Goal: Task Accomplishment & Management: Manage account settings

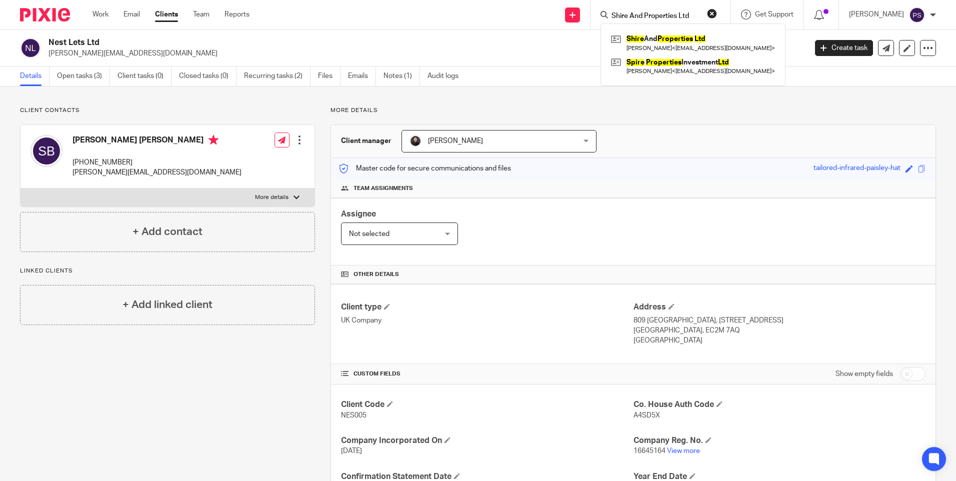
type input "Shire And Properties Ltd"
click at [669, 40] on link at bounding box center [692, 42] width 169 height 23
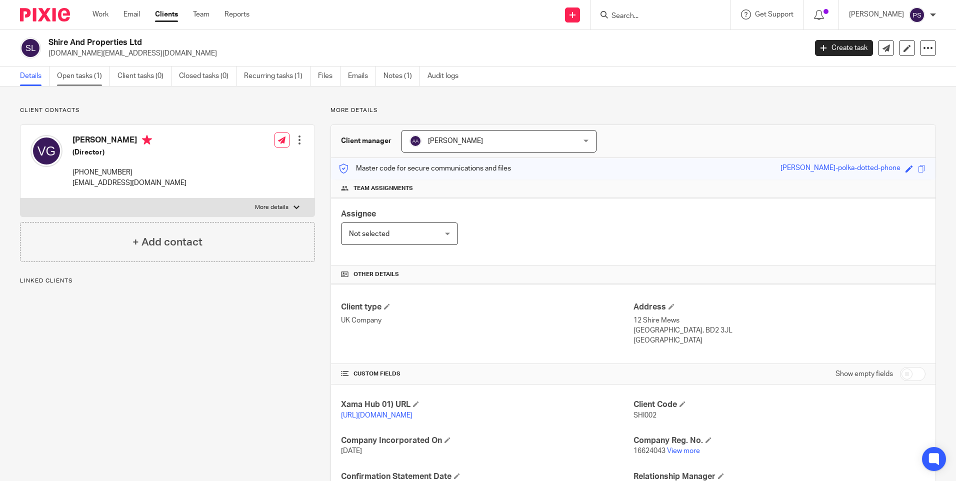
click at [81, 81] on link "Open tasks (1)" at bounding box center [83, 75] width 53 height 19
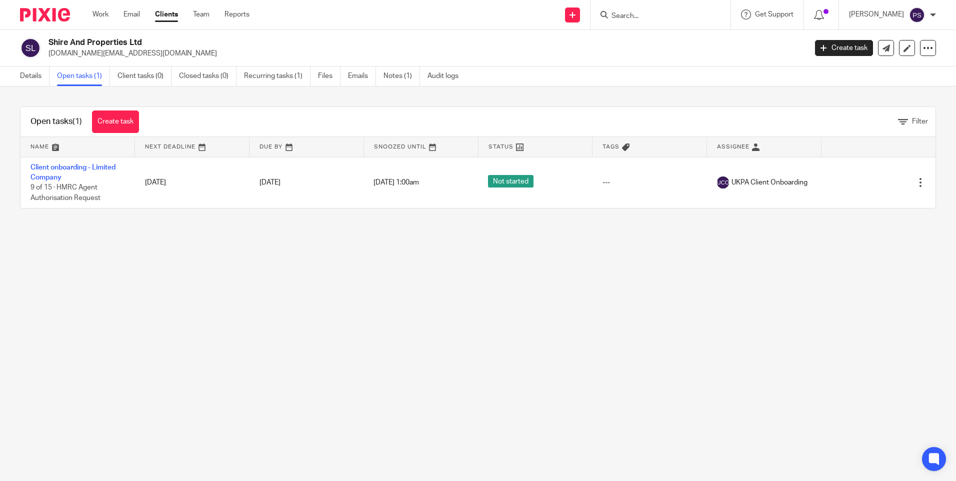
click at [86, 52] on p "vasilena.ng@gmail.com" at bounding box center [423, 53] width 751 height 10
copy main "vasilena.ng@gmail.com Create task Update from Companies House Export data Merge…"
click at [648, 17] on input "Search" at bounding box center [655, 16] width 90 height 9
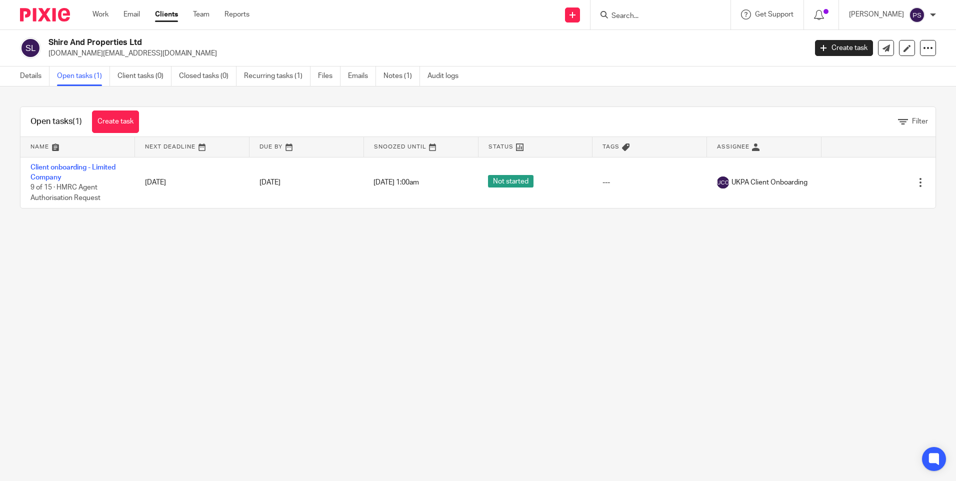
paste input "[DOMAIN_NAME][EMAIL_ADDRESS][DOMAIN_NAME]"
type input "[DOMAIN_NAME][EMAIL_ADDRESS][DOMAIN_NAME]"
click at [123, 116] on link "Create task" at bounding box center [115, 121] width 47 height 22
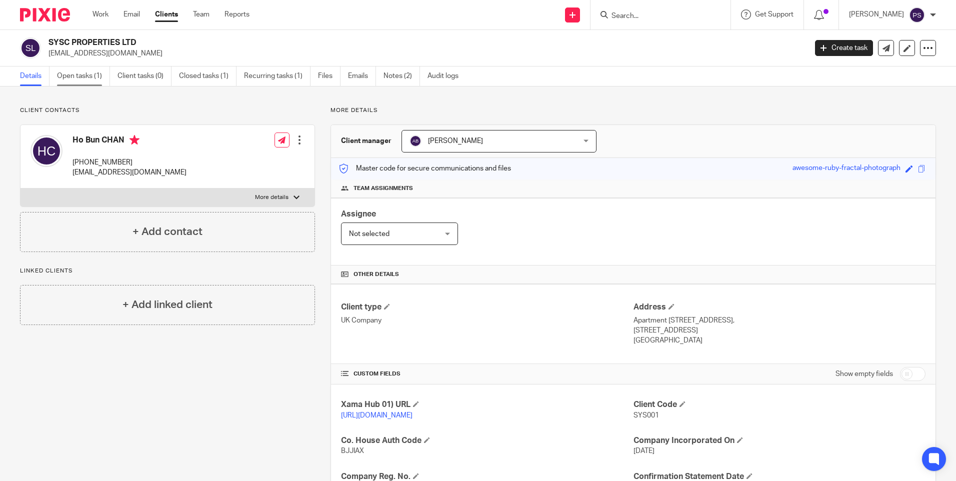
click at [80, 74] on link "Open tasks (1)" at bounding box center [83, 75] width 53 height 19
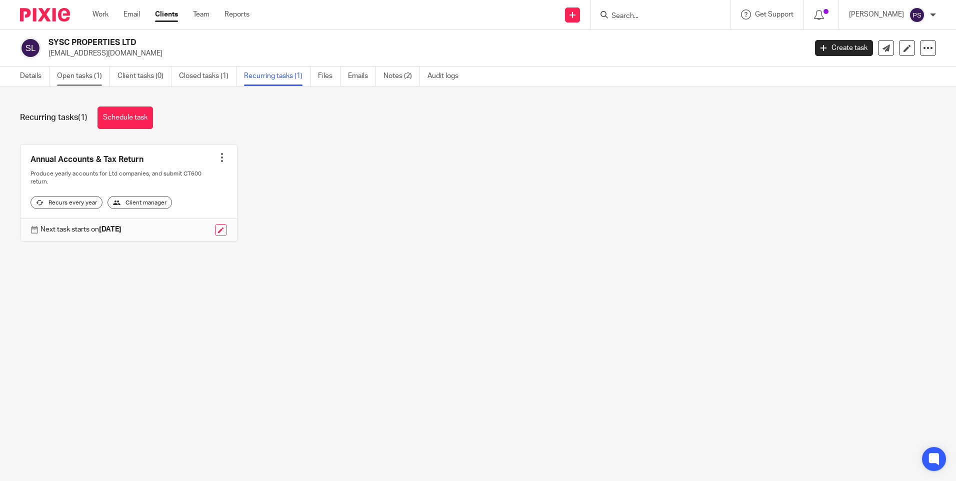
click at [71, 79] on link "Open tasks (1)" at bounding box center [83, 75] width 53 height 19
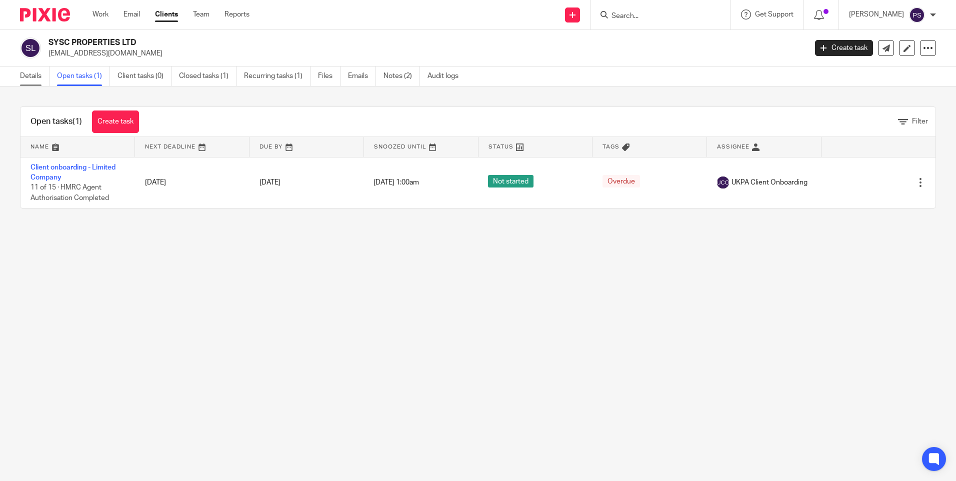
click at [23, 74] on link "Details" at bounding box center [34, 75] width 29 height 19
click at [132, 123] on link "Create task" at bounding box center [115, 121] width 47 height 22
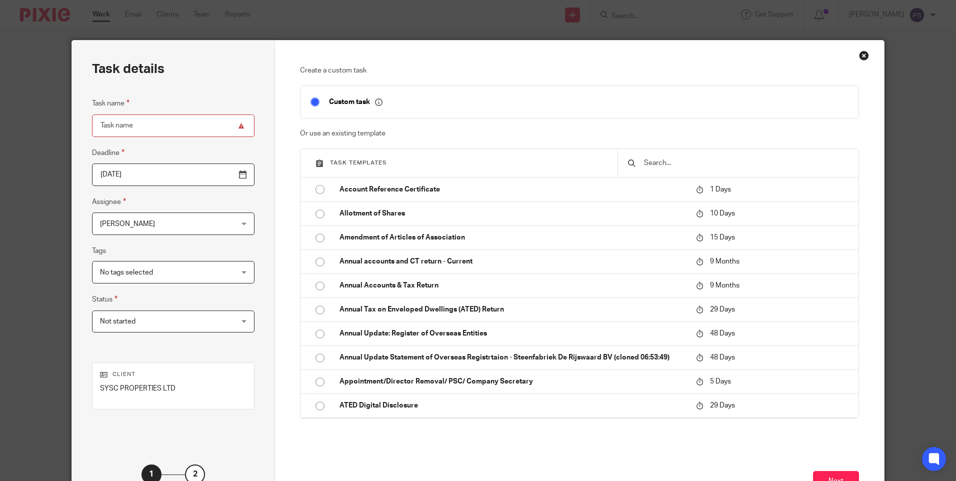
click at [859, 56] on div "Close this dialog window" at bounding box center [864, 55] width 10 height 10
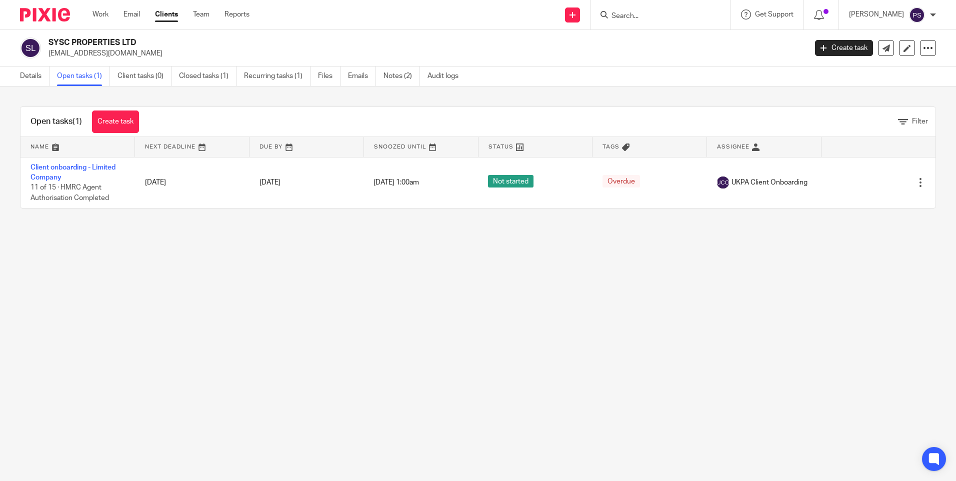
click at [13, 78] on div "Details Open tasks (1) Client tasks (0) Closed tasks (1) Recurring tasks (1) Fi…" at bounding box center [241, 75] width 483 height 19
click at [35, 71] on link "Details" at bounding box center [34, 75] width 29 height 19
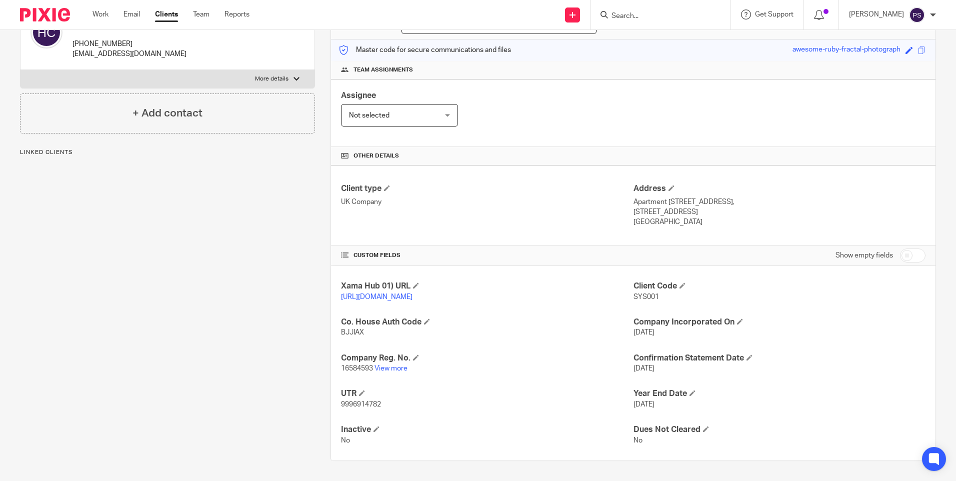
scroll to position [128, 0]
click at [388, 370] on link "View more" at bounding box center [390, 368] width 33 height 7
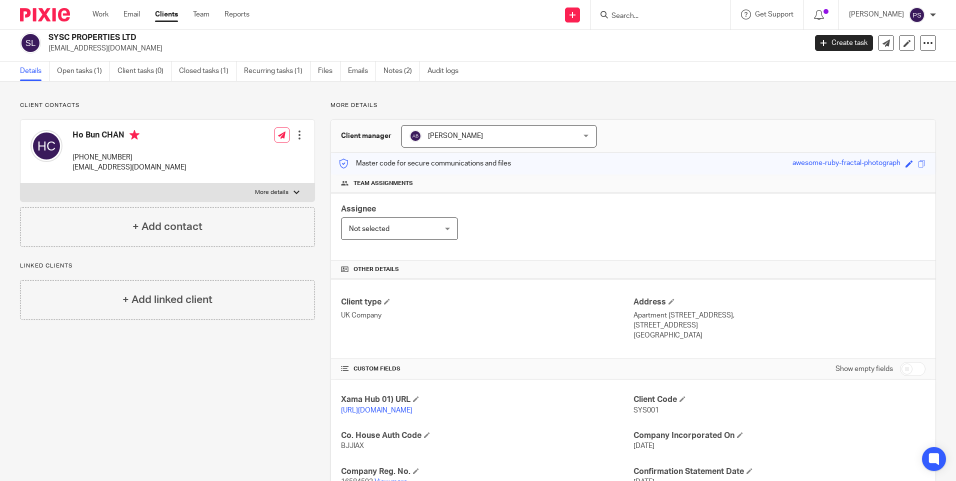
scroll to position [0, 0]
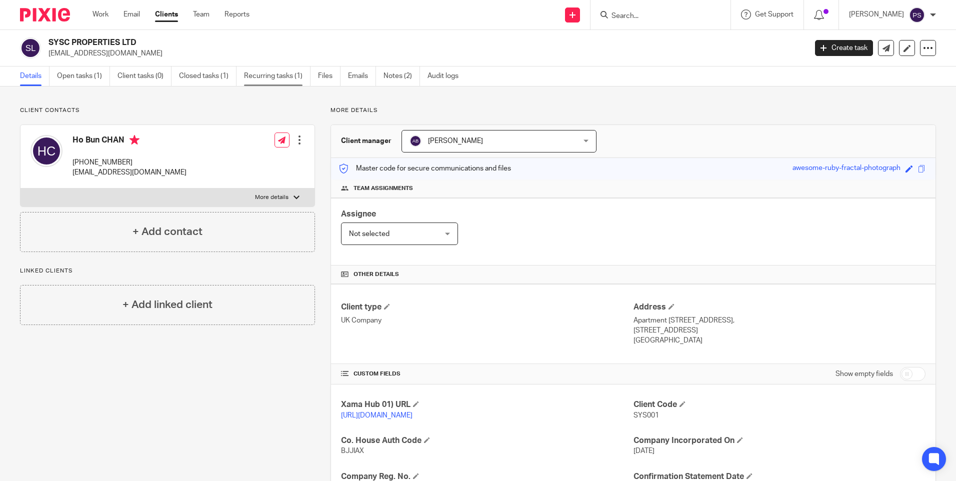
click at [286, 72] on link "Recurring tasks (1)" at bounding box center [277, 75] width 66 height 19
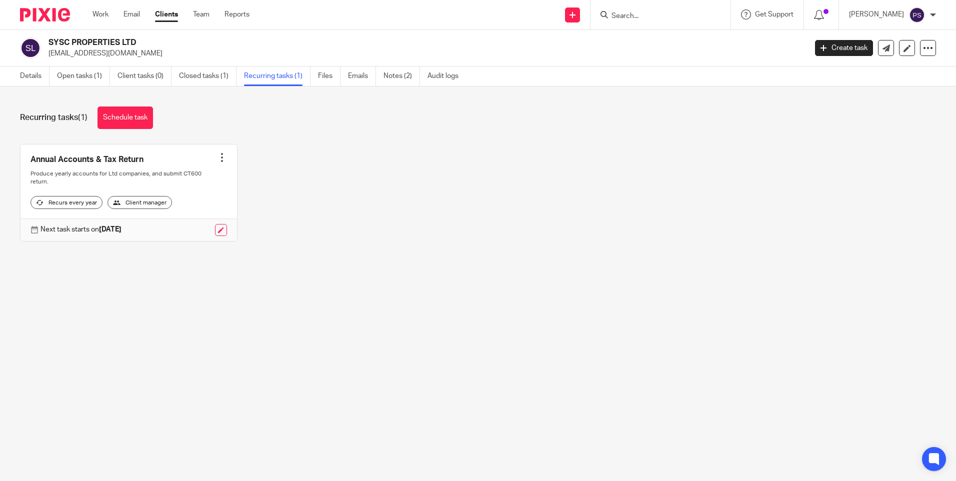
click at [29, 74] on link "Details" at bounding box center [34, 75] width 29 height 19
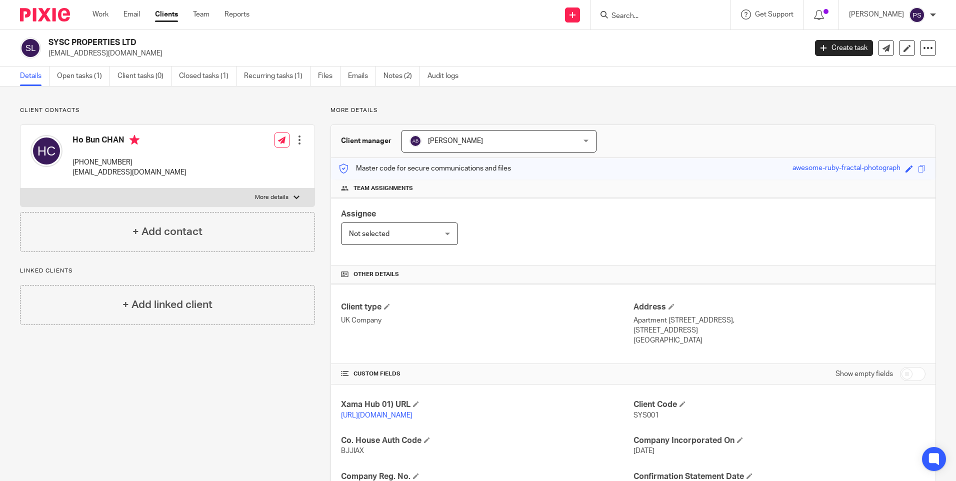
click at [687, 23] on div at bounding box center [660, 14] width 140 height 29
click at [666, 17] on input "Search" at bounding box center [655, 16] width 90 height 9
paste input "[DOMAIN_NAME][EMAIL_ADDRESS][DOMAIN_NAME]"
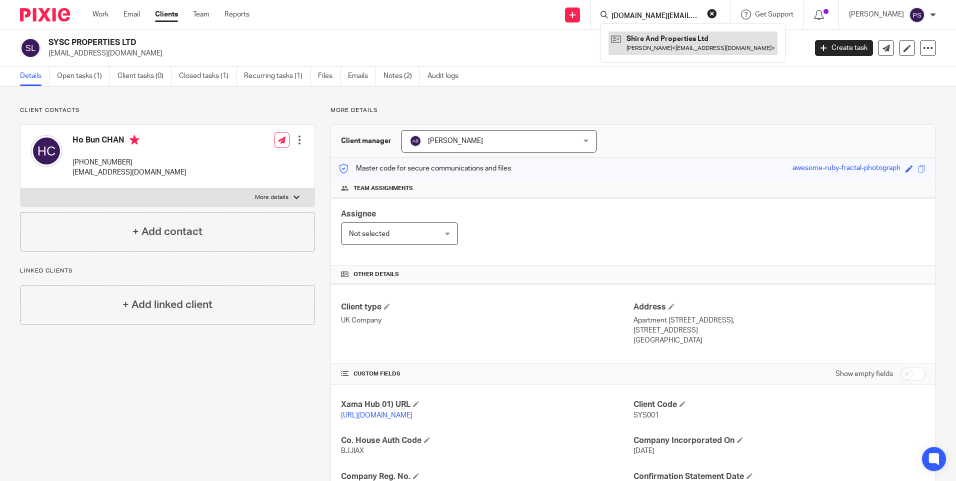
type input "[DOMAIN_NAME][EMAIL_ADDRESS][DOMAIN_NAME]"
click at [655, 42] on link at bounding box center [692, 42] width 169 height 23
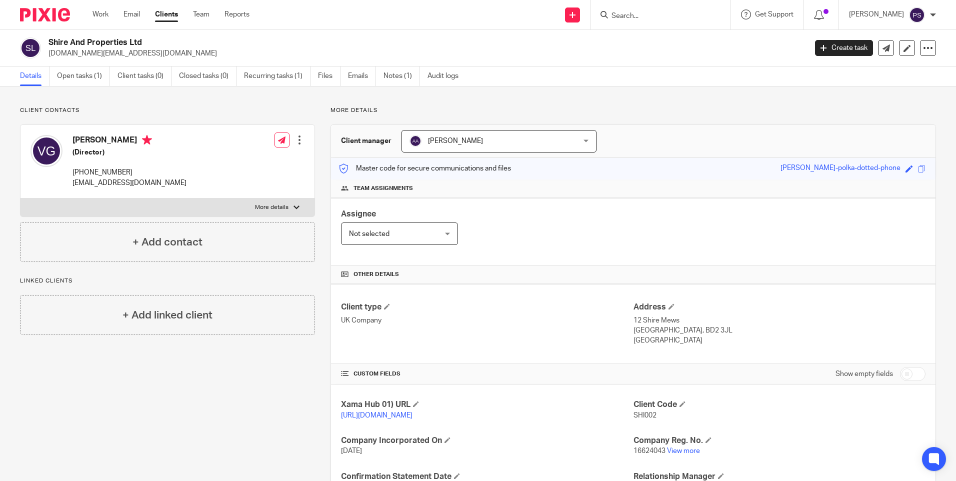
paste input "[PERSON_NAME][EMAIL_ADDRESS][DOMAIN_NAME]"
click at [650, 13] on input "[PERSON_NAME][EMAIL_ADDRESS][DOMAIN_NAME]" at bounding box center [655, 16] width 90 height 9
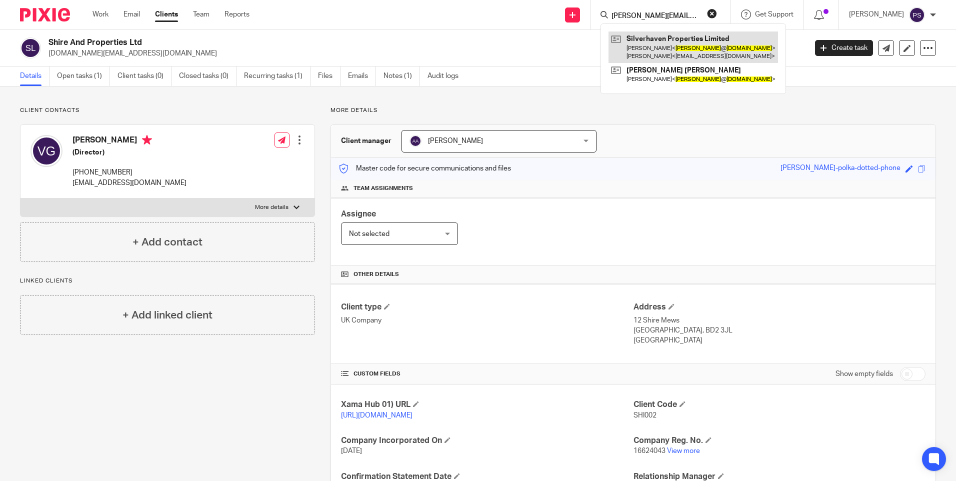
type input "[PERSON_NAME][EMAIL_ADDRESS][DOMAIN_NAME]"
click at [653, 37] on link at bounding box center [692, 46] width 169 height 31
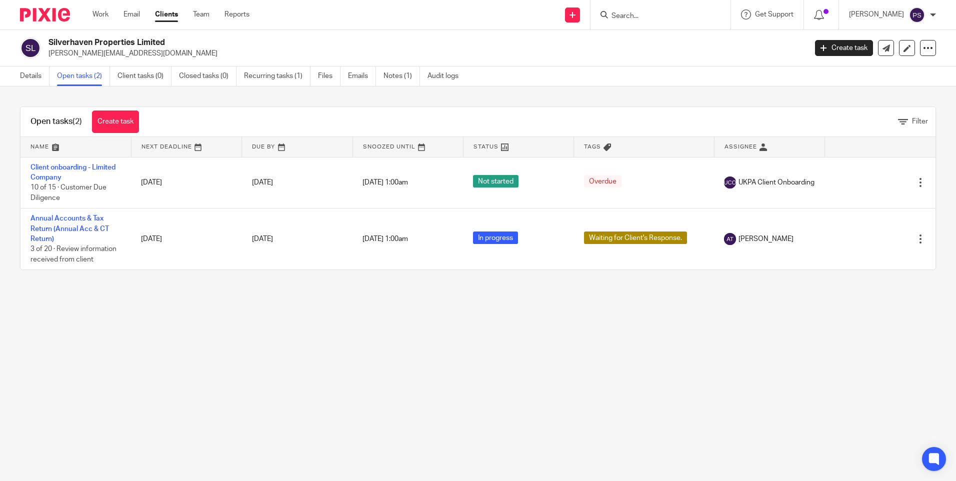
click at [29, 69] on link "Details" at bounding box center [34, 75] width 29 height 19
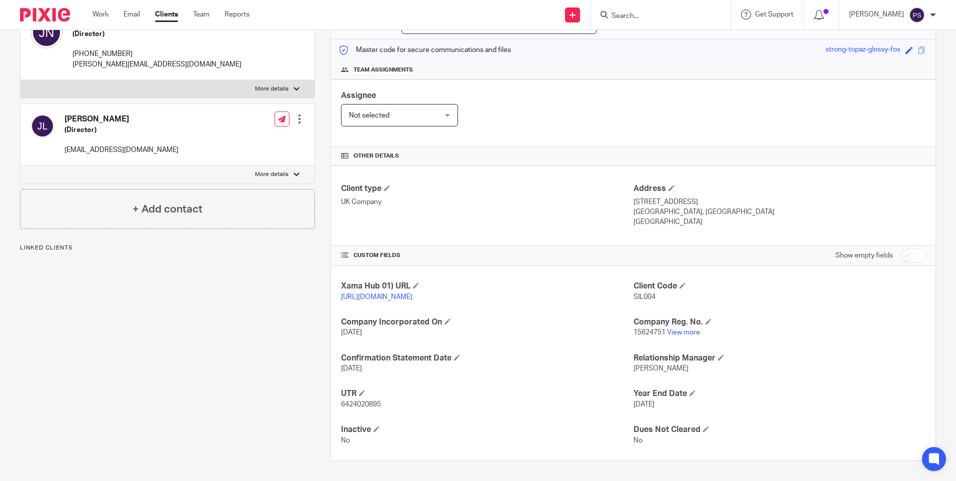
scroll to position [128, 0]
click at [677, 331] on link "View more" at bounding box center [683, 332] width 33 height 7
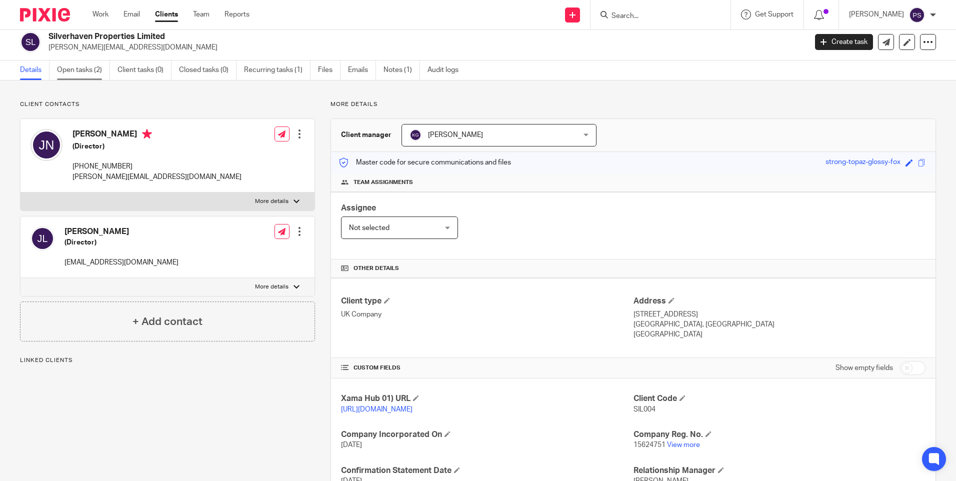
scroll to position [0, 0]
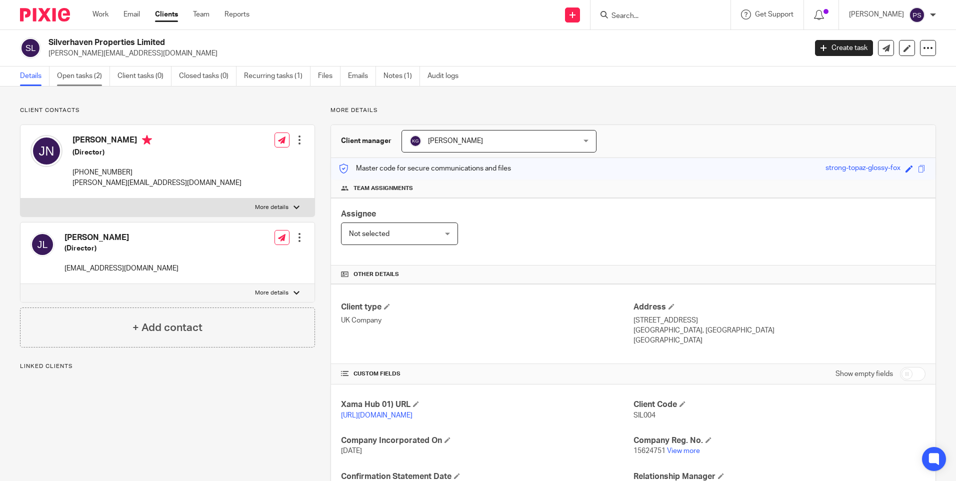
click at [81, 68] on link "Open tasks (2)" at bounding box center [83, 75] width 53 height 19
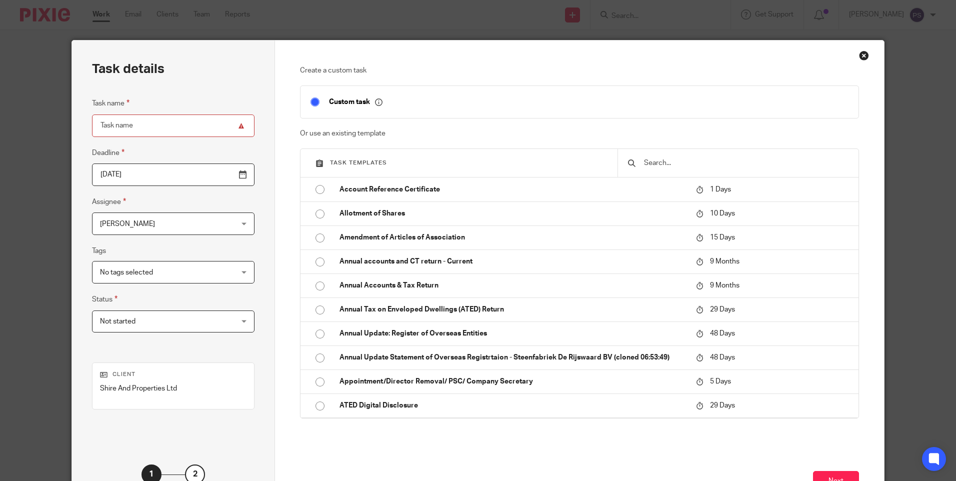
click at [649, 161] on input "text" at bounding box center [745, 162] width 205 height 11
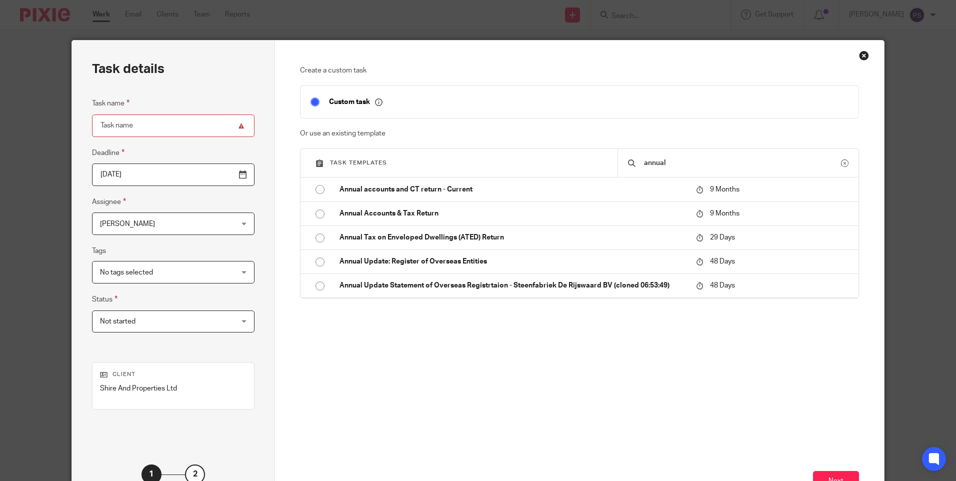
type input "annual"
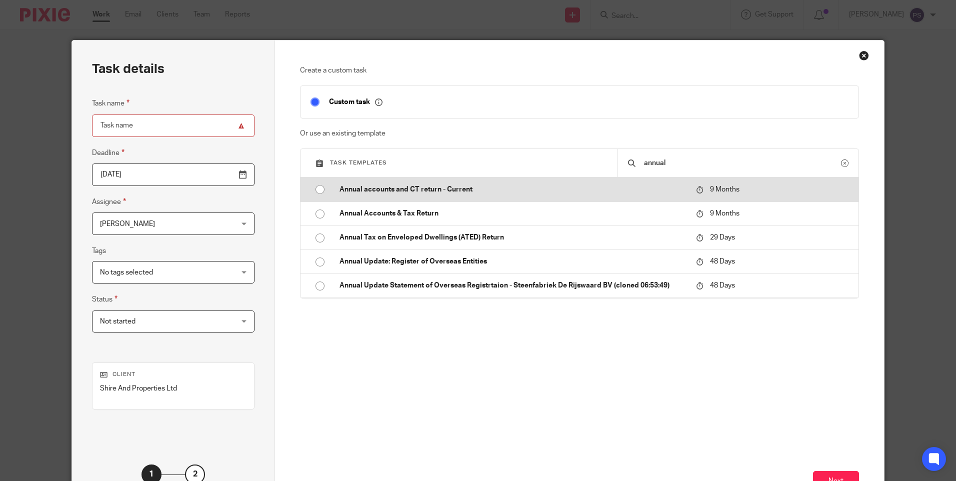
click at [315, 187] on input "radio" at bounding box center [319, 189] width 19 height 19
type input "2026-05-15"
type input "Annual accounts and CT return - Current"
checkbox input "false"
radio input "false"
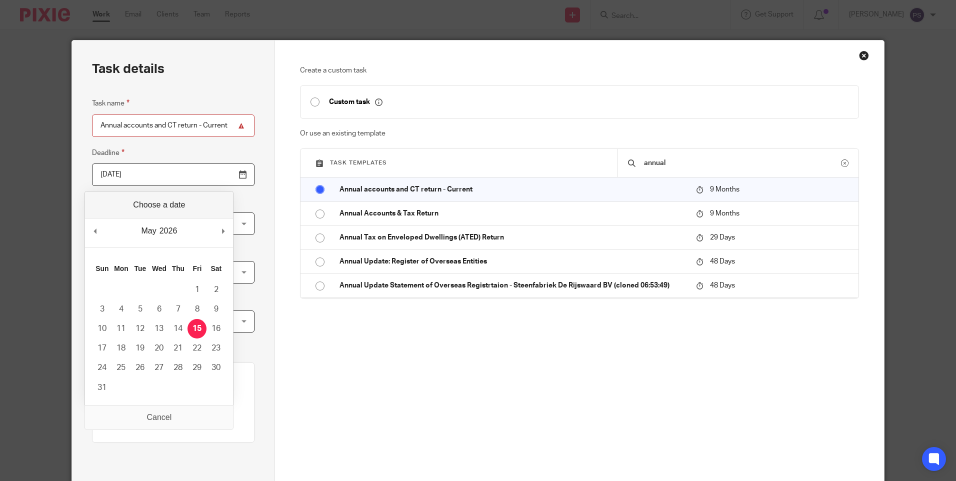
click at [158, 177] on input "2026-05-15" at bounding box center [173, 174] width 162 height 22
click at [179, 231] on div "2026 2016 2017 2018 2019 2020 2021 2022 2023 2024 2025 2026 2027 2028 2029 2030…" at bounding box center [169, 230] width 21 height 15
type input "2027-04-15"
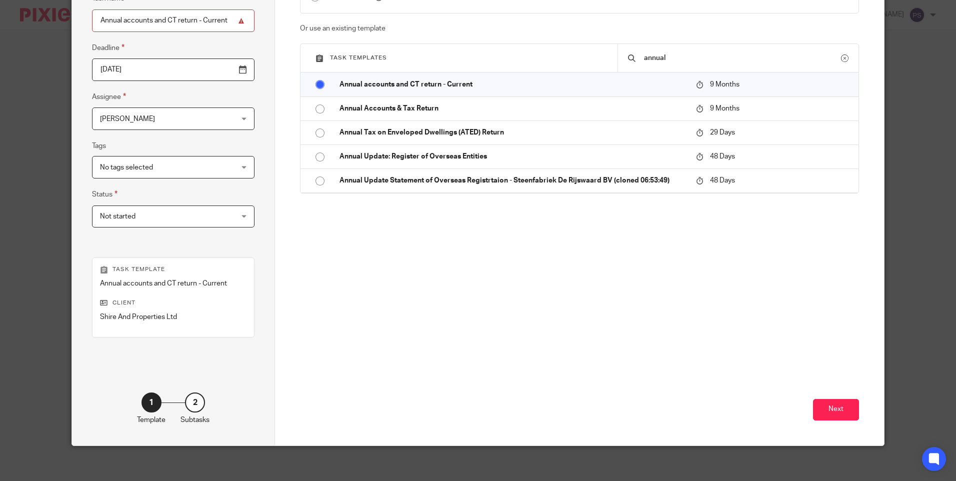
scroll to position [110, 0]
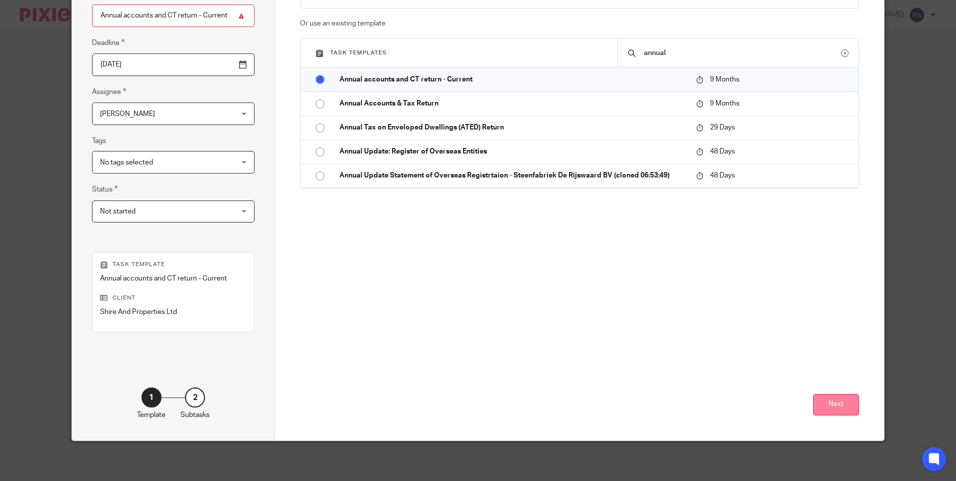
click at [831, 405] on button "Next" at bounding box center [836, 404] width 46 height 21
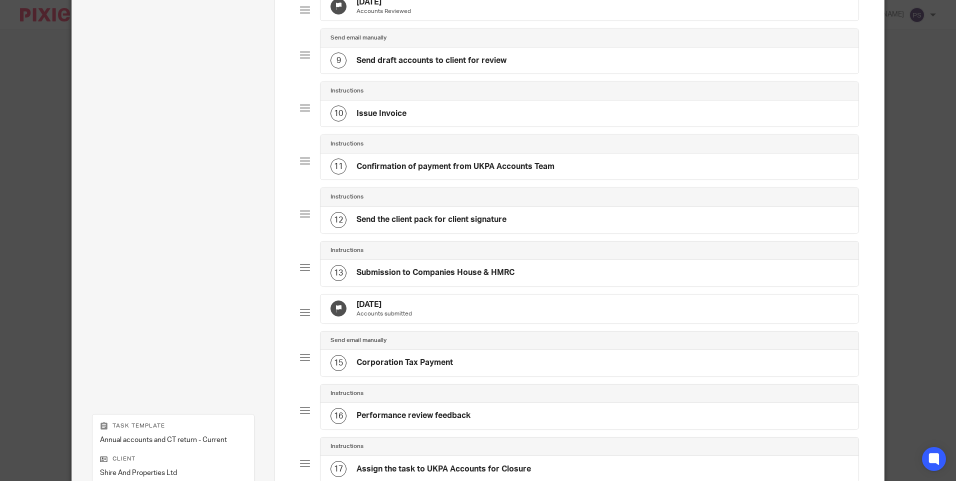
scroll to position [610, 0]
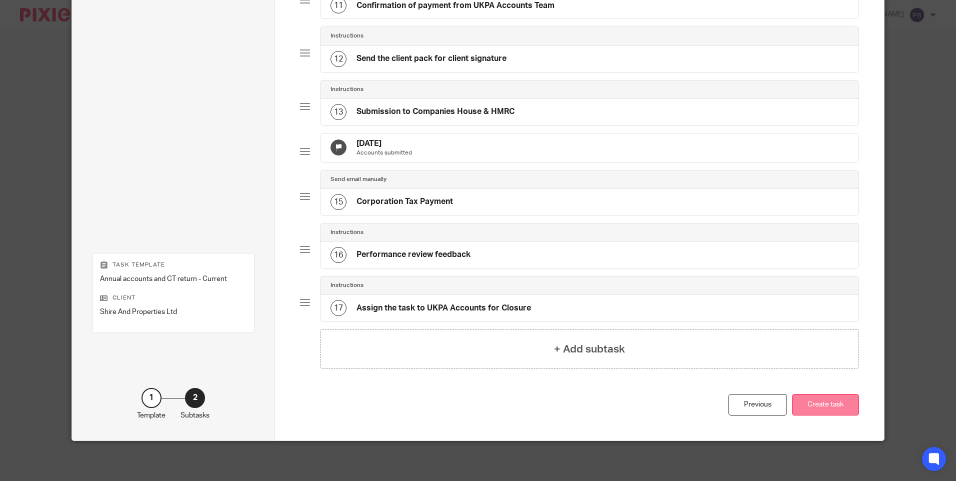
click at [821, 415] on button "Create task" at bounding box center [825, 404] width 67 height 21
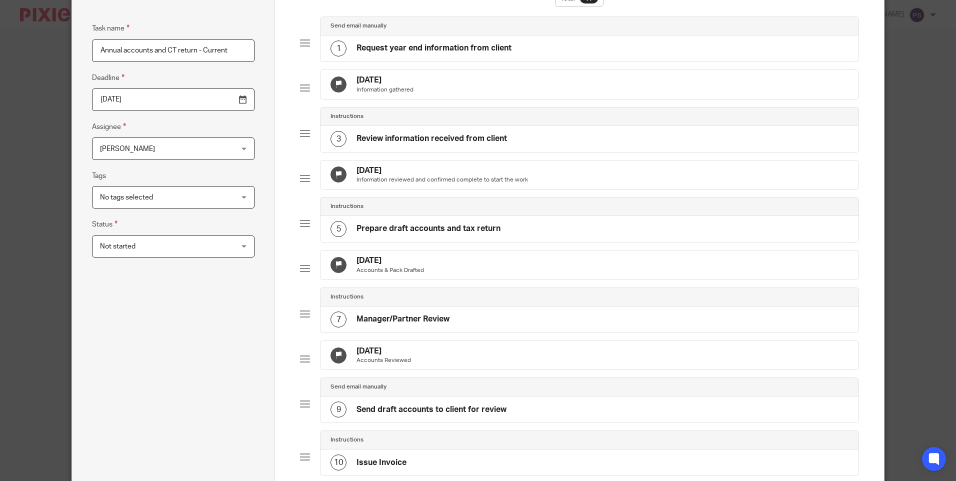
scroll to position [0, 0]
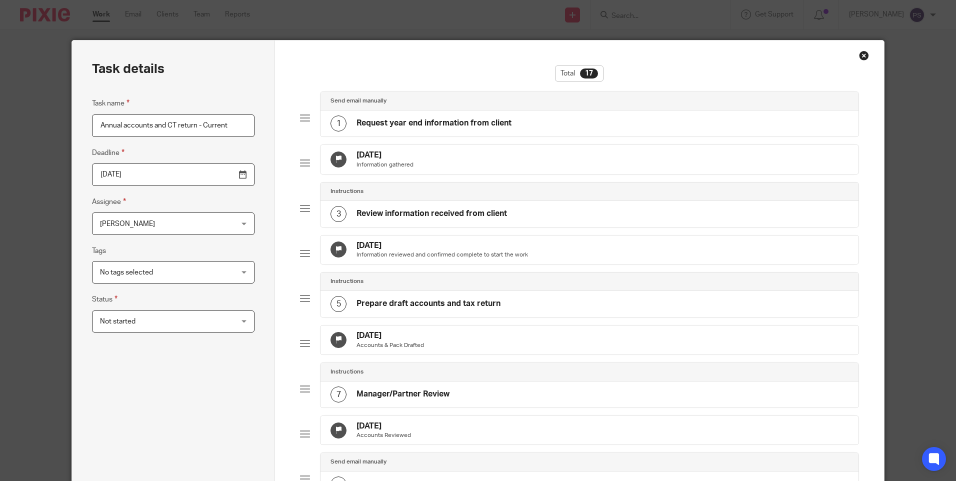
click at [313, 69] on div "Total 17" at bounding box center [579, 78] width 558 height 26
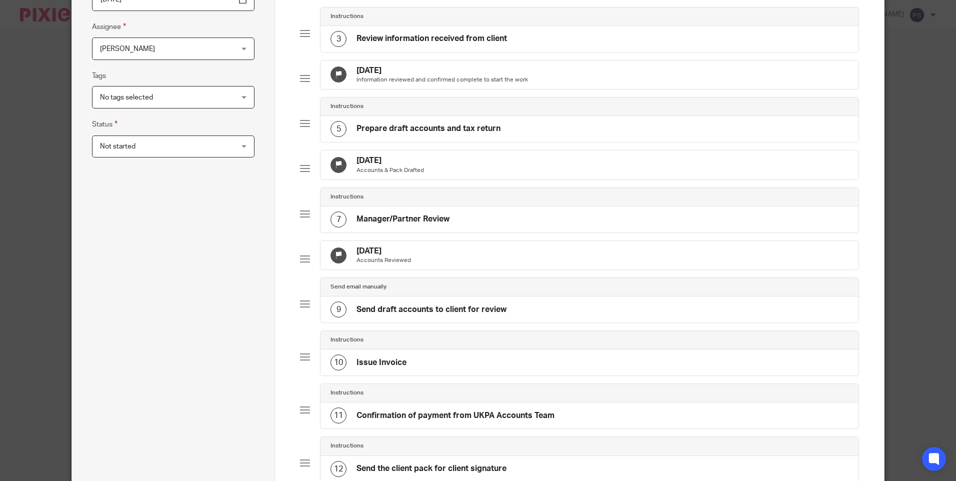
scroll to position [25, 0]
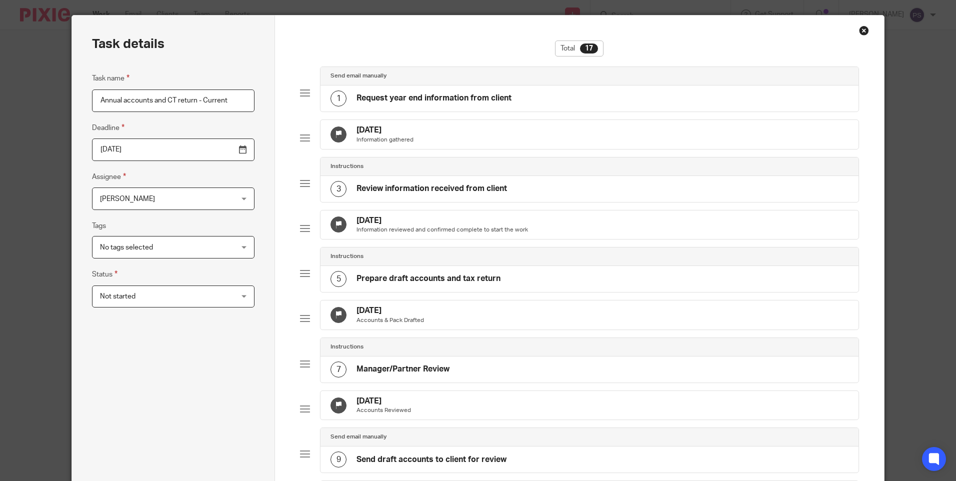
click at [151, 150] on input "2027-04-15" at bounding box center [173, 149] width 162 height 22
click at [179, 200] on span "[PERSON_NAME]" at bounding box center [161, 198] width 123 height 21
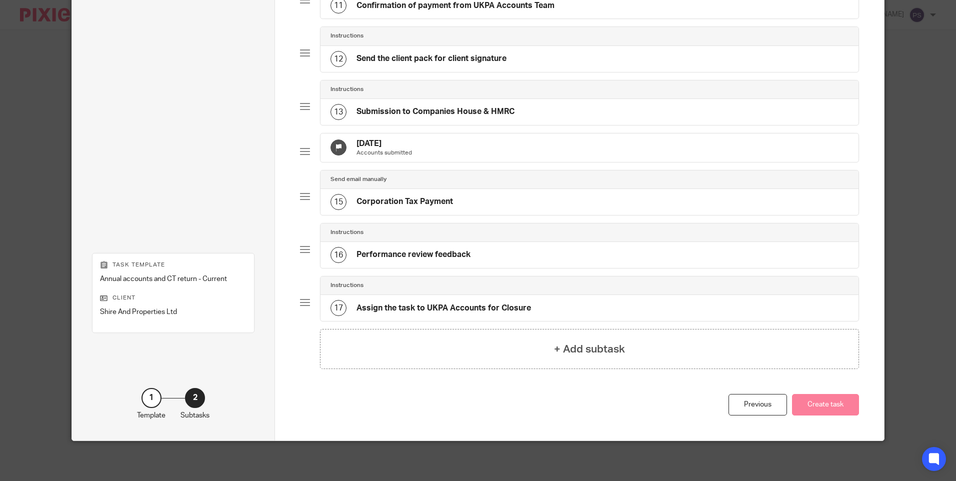
scroll to position [625, 0]
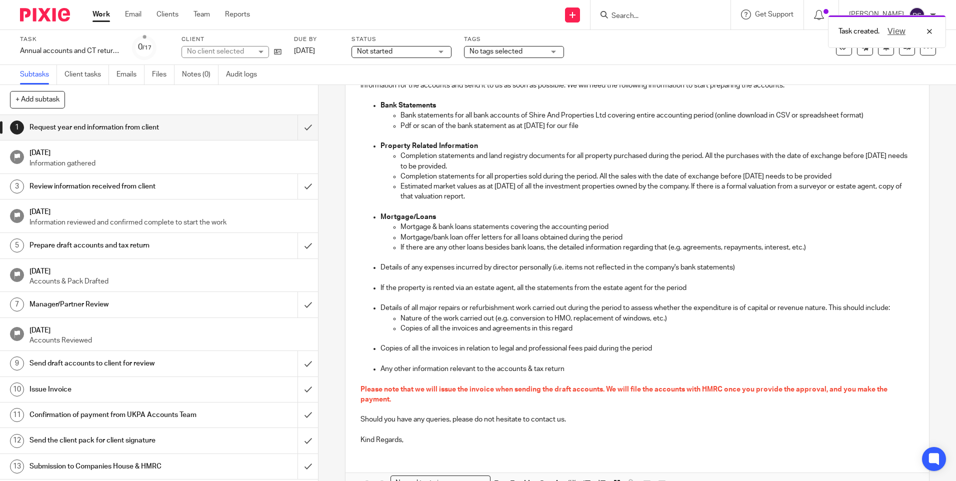
scroll to position [200, 0]
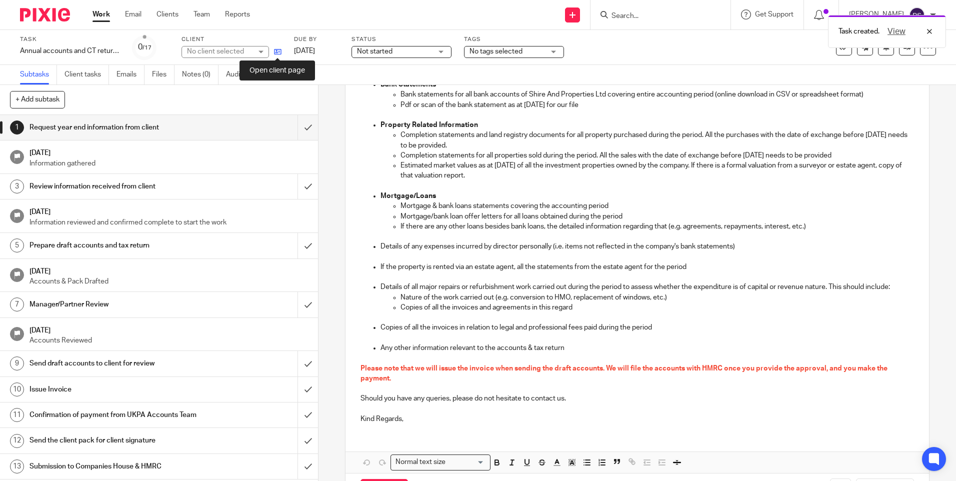
click at [274, 53] on icon at bounding box center [277, 51] width 7 height 7
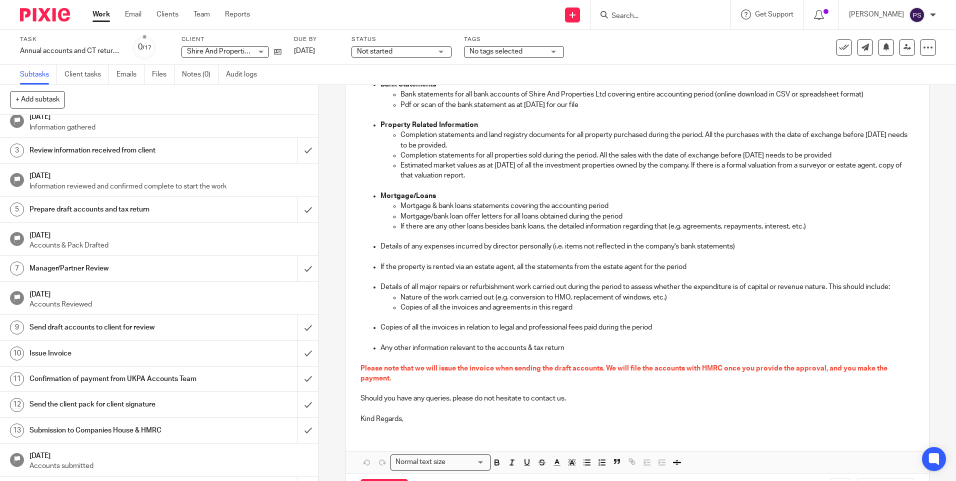
scroll to position [0, 0]
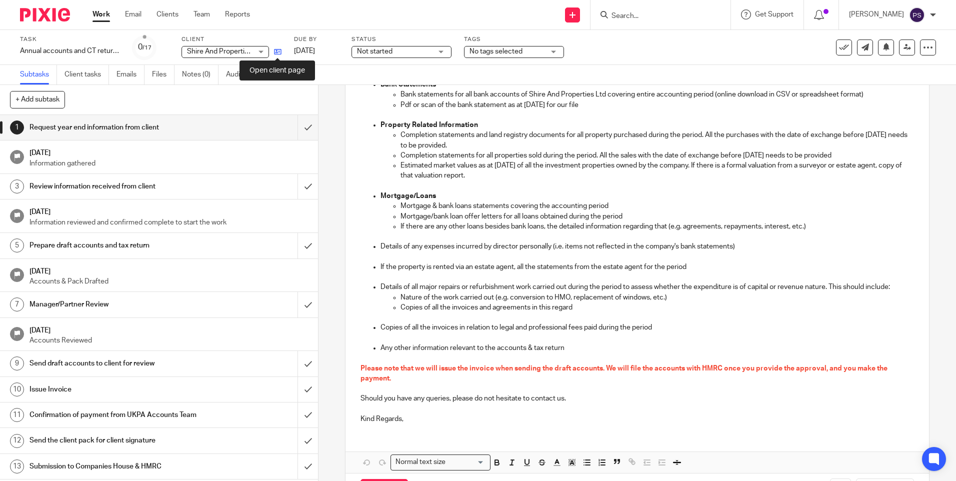
click at [279, 54] on icon at bounding box center [277, 51] width 7 height 7
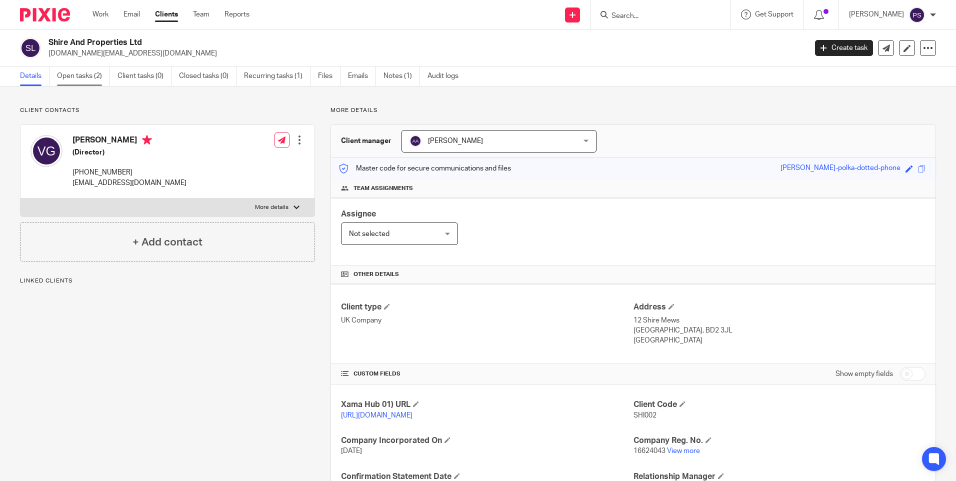
click at [93, 75] on link "Open tasks (2)" at bounding box center [83, 75] width 53 height 19
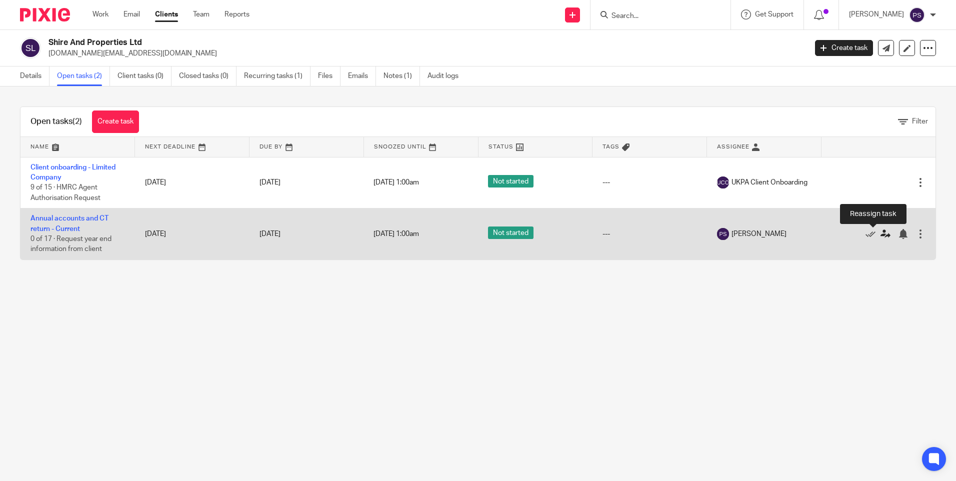
click at [880, 233] on icon at bounding box center [885, 234] width 10 height 10
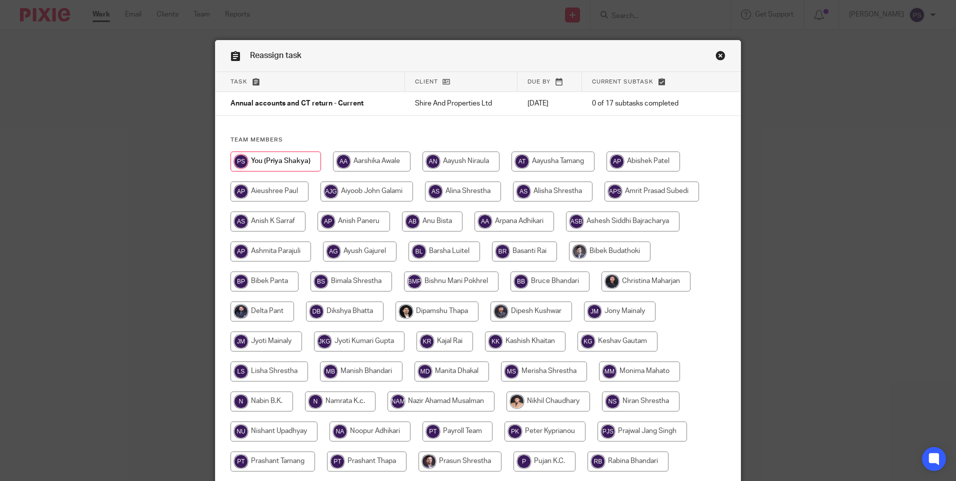
click at [440, 221] on input "radio" at bounding box center [432, 221] width 60 height 20
radio input "true"
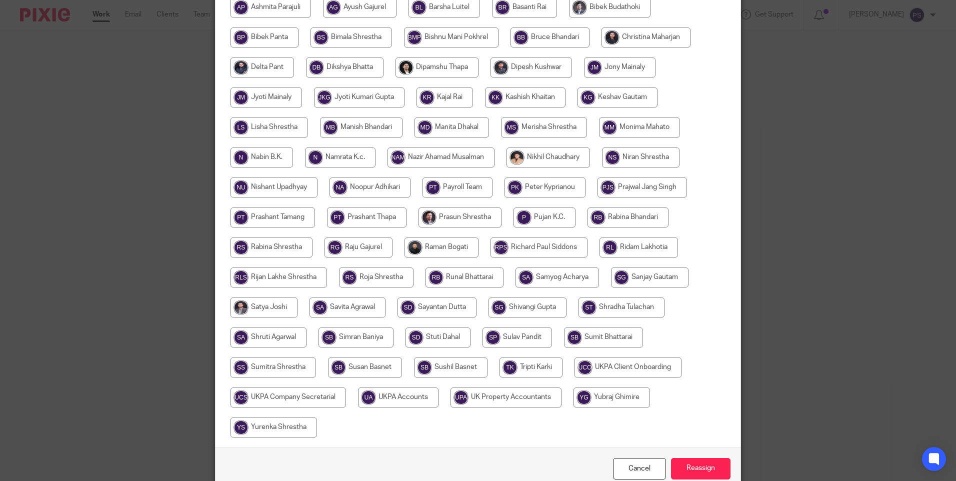
scroll to position [293, 0]
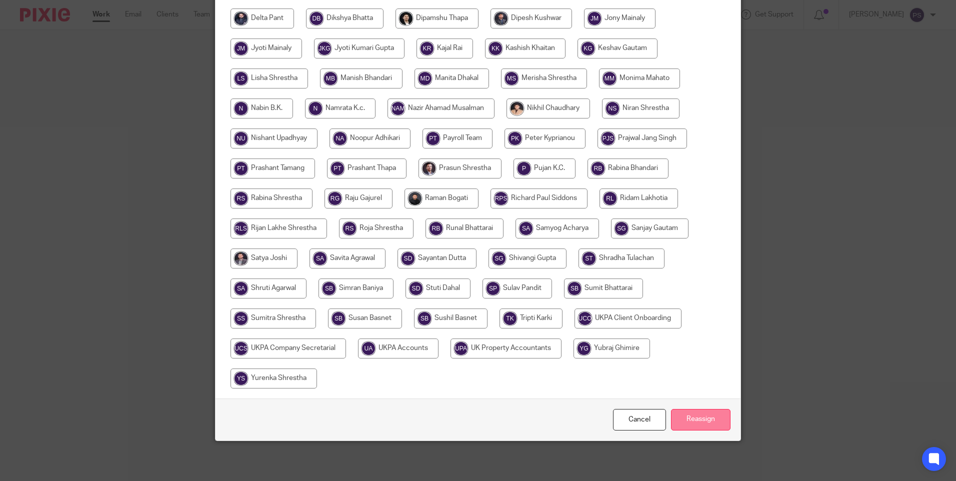
click at [702, 427] on input "Reassign" at bounding box center [700, 419] width 59 height 21
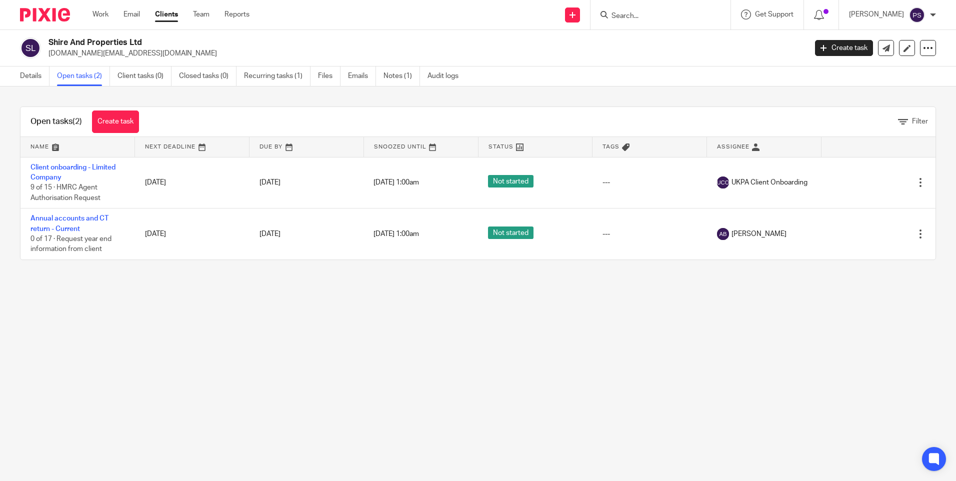
click at [53, 301] on main "Shire And Properties Ltd [DOMAIN_NAME][EMAIL_ADDRESS][DOMAIN_NAME] Create task …" at bounding box center [478, 240] width 956 height 481
click at [221, 329] on main "Shire And Properties Ltd [DOMAIN_NAME][EMAIL_ADDRESS][DOMAIN_NAME] Create task …" at bounding box center [478, 240] width 956 height 481
click at [329, 393] on main "Shire And Properties Ltd [DOMAIN_NAME][EMAIL_ADDRESS][DOMAIN_NAME] Create task …" at bounding box center [478, 240] width 956 height 481
click at [241, 303] on main "Shire And Properties Ltd [DOMAIN_NAME][EMAIL_ADDRESS][DOMAIN_NAME] Create task …" at bounding box center [478, 240] width 956 height 481
click at [38, 79] on link "Details" at bounding box center [34, 75] width 29 height 19
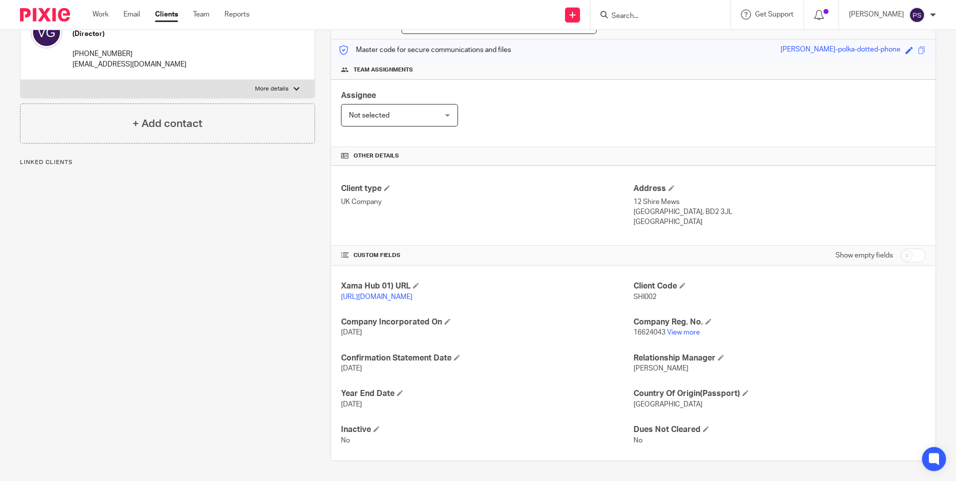
scroll to position [128, 0]
click at [671, 331] on link "View more" at bounding box center [683, 332] width 33 height 7
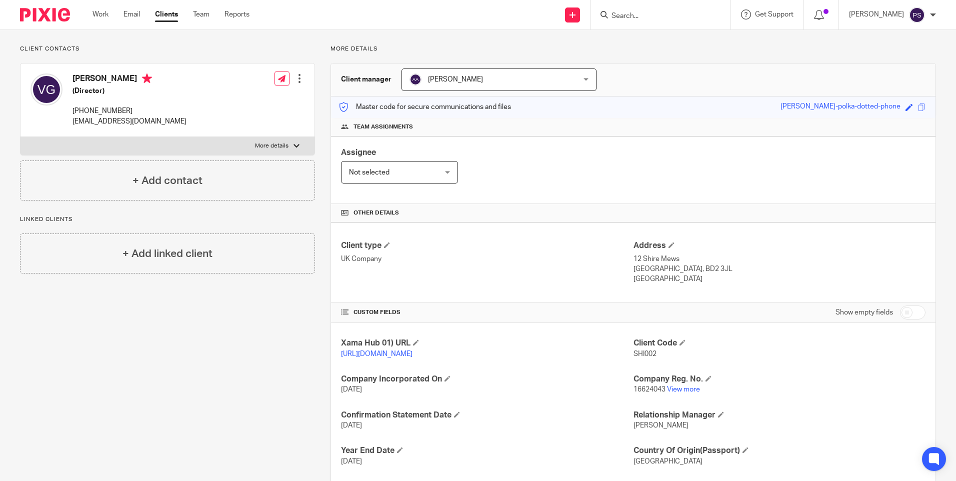
scroll to position [0, 0]
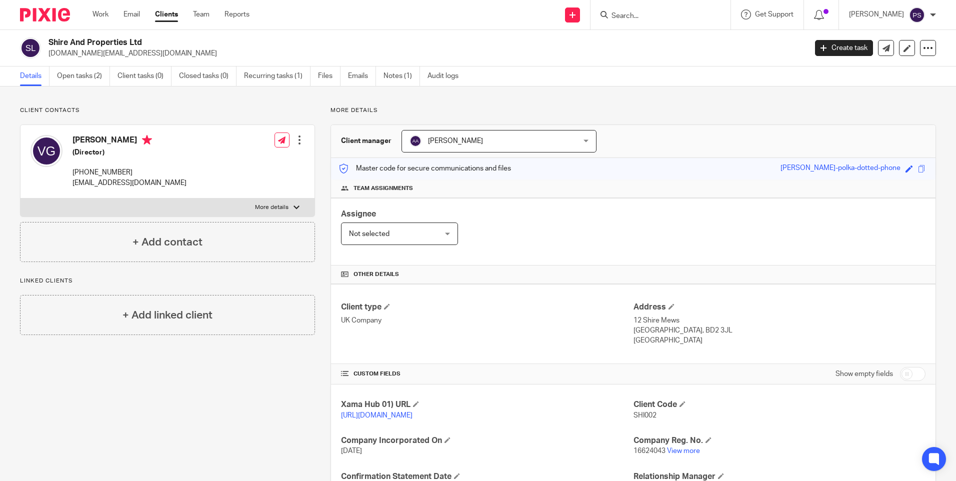
click at [84, 51] on p "vasilena.ng@gmail.com" at bounding box center [423, 53] width 751 height 10
click at [84, 51] on p "[DOMAIN_NAME][EMAIL_ADDRESS][DOMAIN_NAME]" at bounding box center [423, 53] width 751 height 10
click at [83, 51] on p "[DOMAIN_NAME][EMAIL_ADDRESS][DOMAIN_NAME]" at bounding box center [423, 53] width 751 height 10
copy main "vasilena.ng@gmail.com Create task Update from Companies House Export data Merge…"
click at [673, 20] on input "Search" at bounding box center [655, 16] width 90 height 9
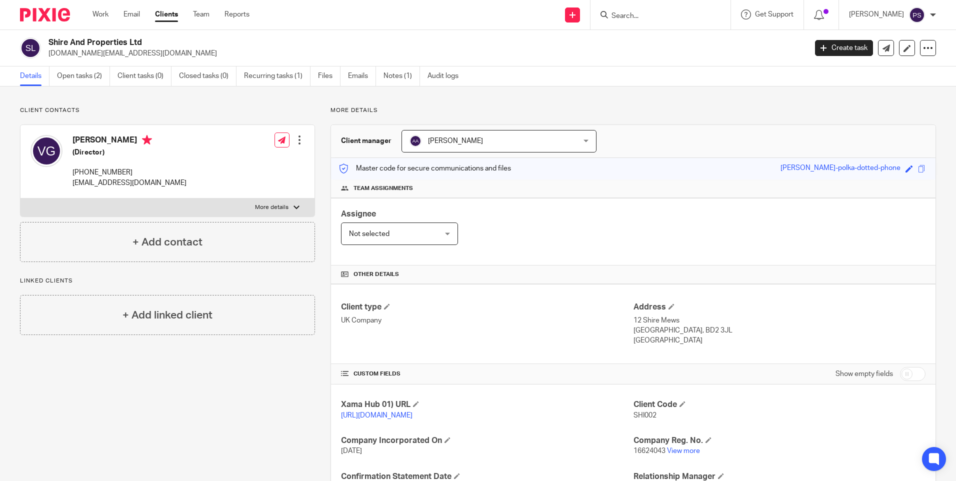
paste input "[DOMAIN_NAME][EMAIL_ADDRESS][DOMAIN_NAME]"
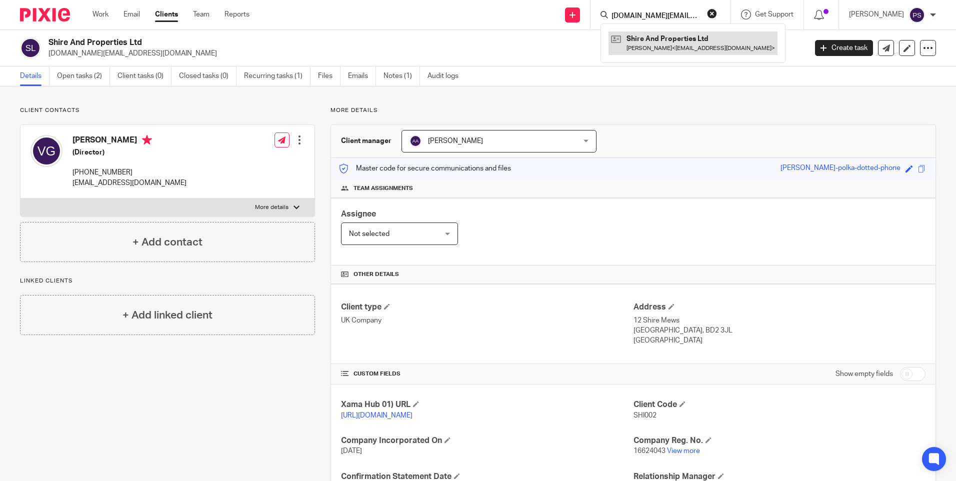
type input "[DOMAIN_NAME][EMAIL_ADDRESS][DOMAIN_NAME]"
click at [676, 46] on link at bounding box center [692, 42] width 169 height 23
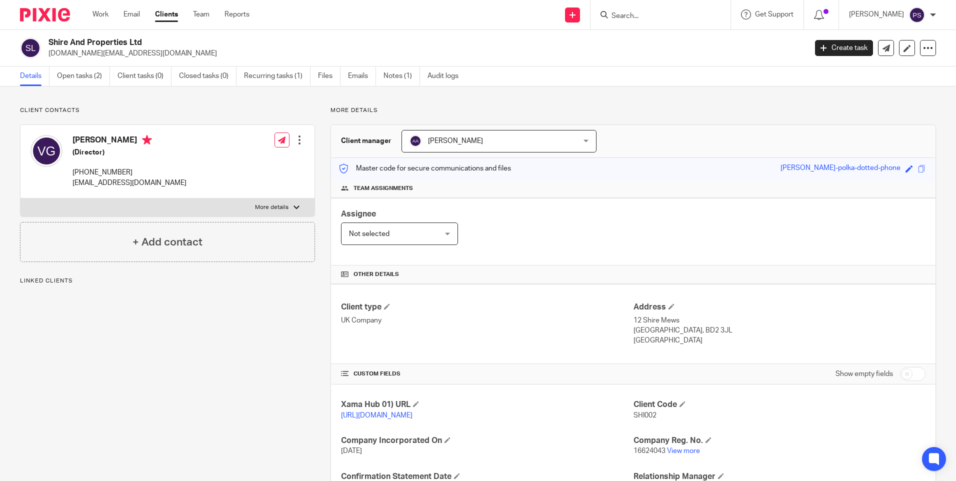
scroll to position [128, 0]
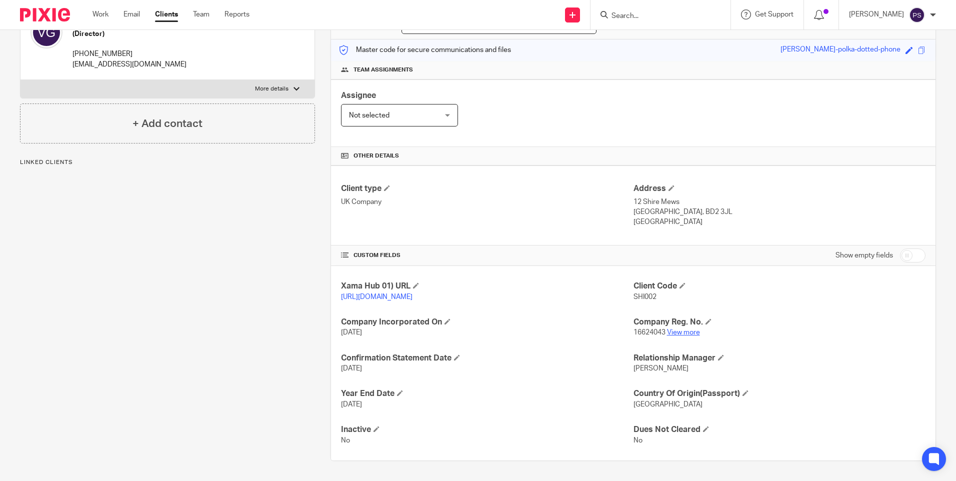
click at [686, 330] on link "View more" at bounding box center [683, 332] width 33 height 7
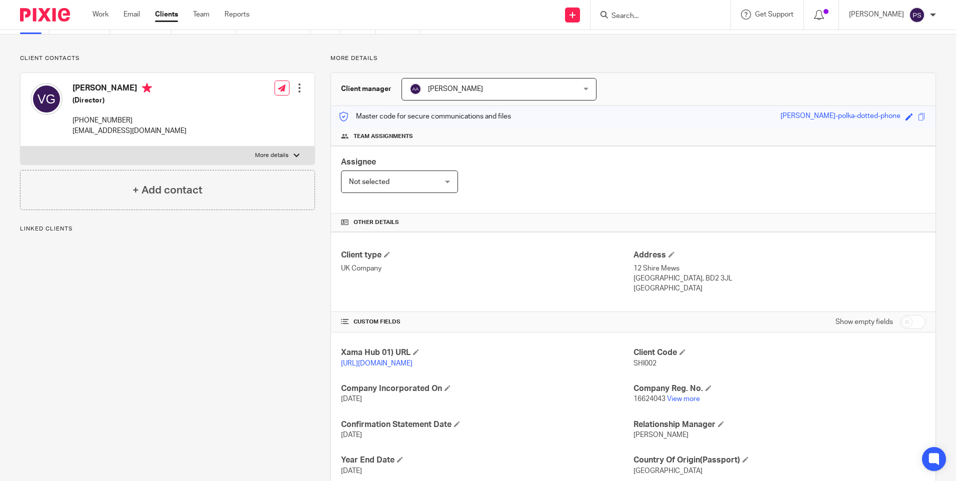
scroll to position [0, 0]
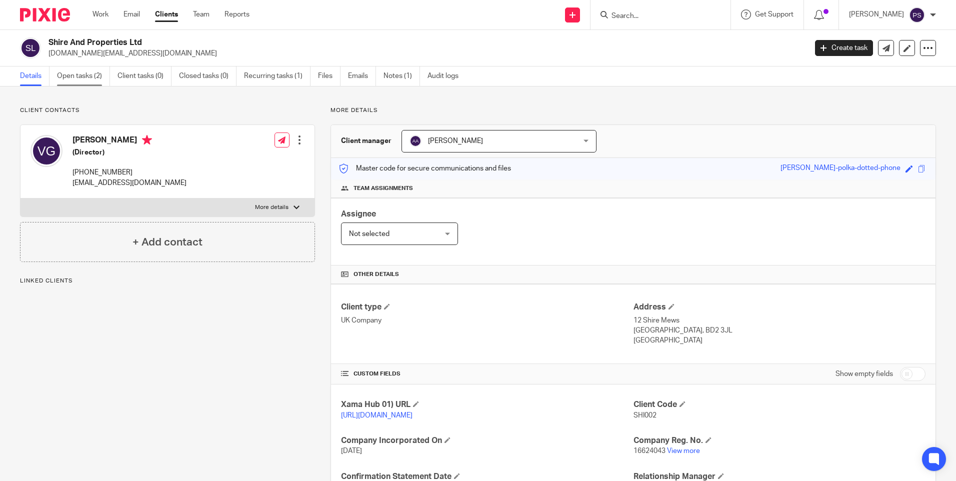
click at [89, 76] on link "Open tasks (2)" at bounding box center [83, 75] width 53 height 19
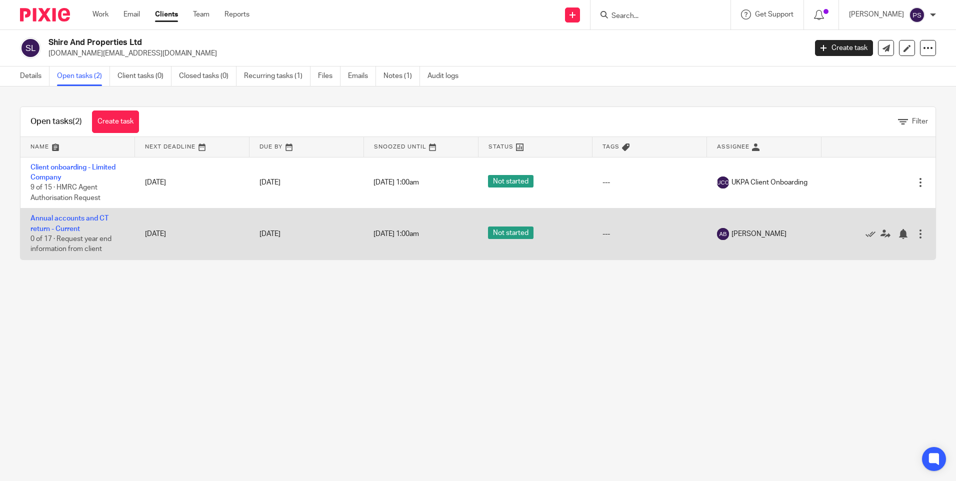
click at [915, 234] on div at bounding box center [920, 234] width 10 height 10
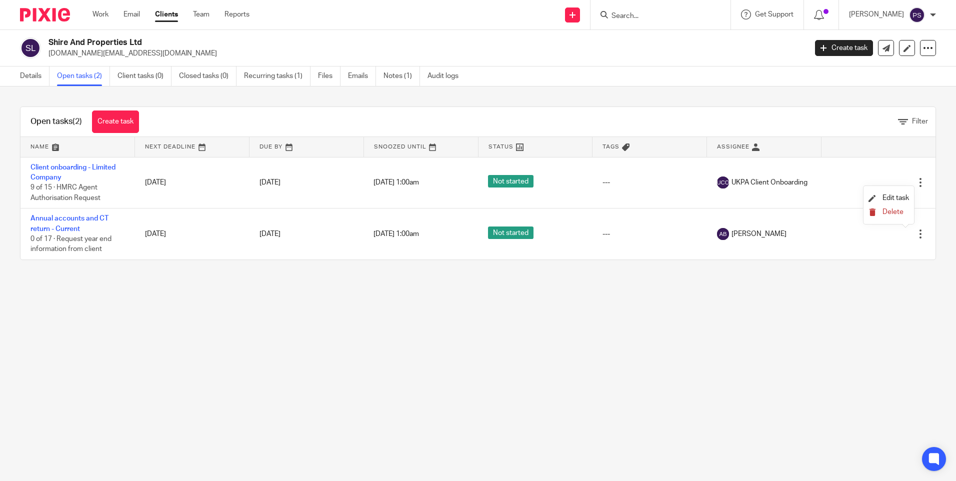
click at [898, 215] on button "Delete" at bounding box center [888, 212] width 40 height 8
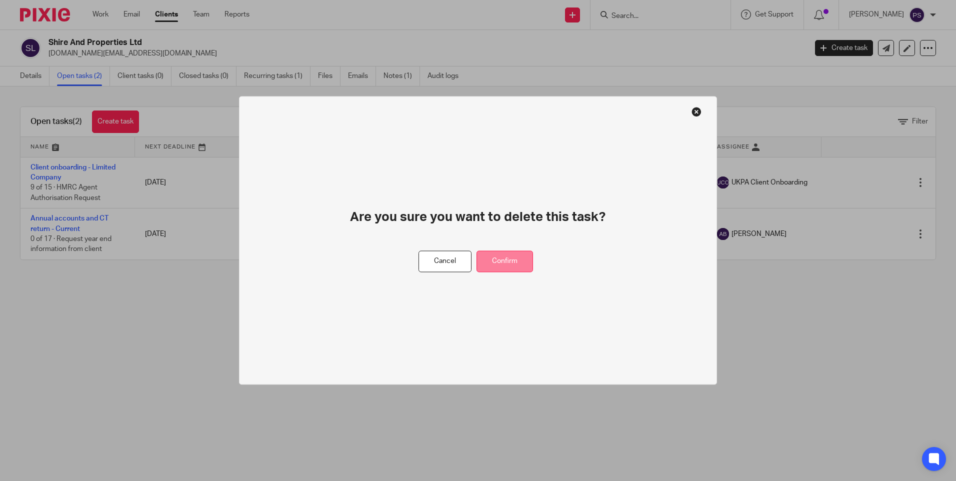
click at [520, 267] on button "Confirm" at bounding box center [504, 261] width 56 height 21
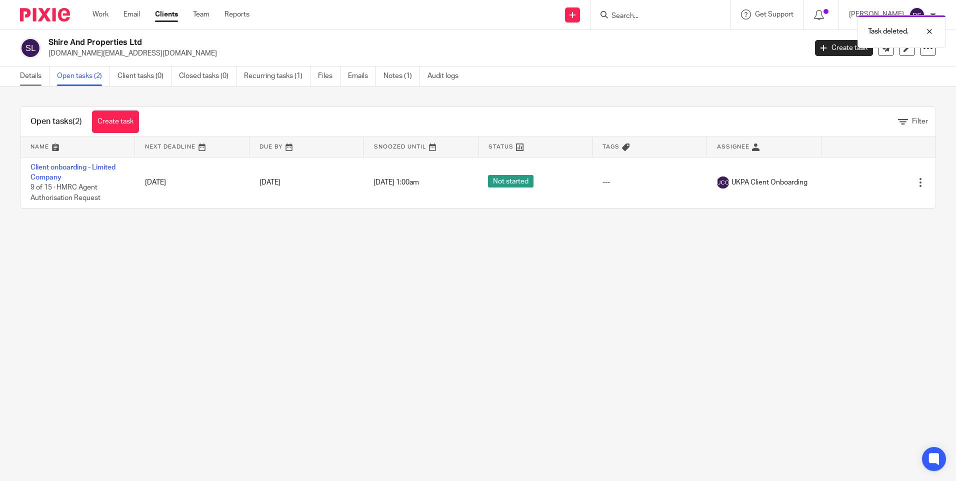
click at [38, 81] on link "Details" at bounding box center [34, 75] width 29 height 19
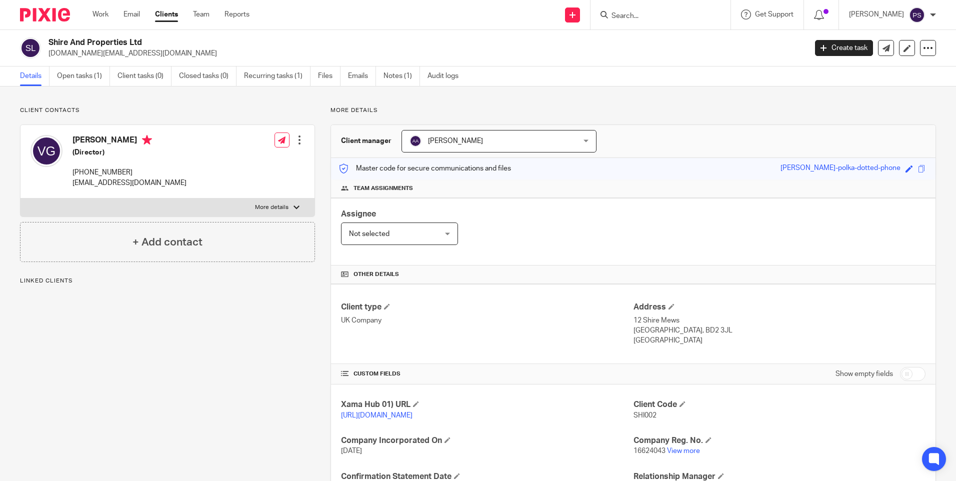
click at [635, 18] on input "Search" at bounding box center [655, 16] width 90 height 9
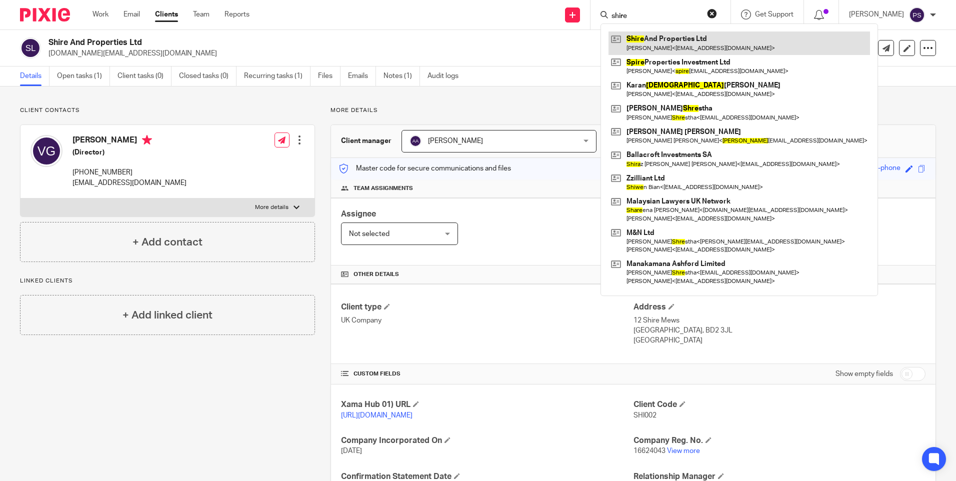
type input "shire"
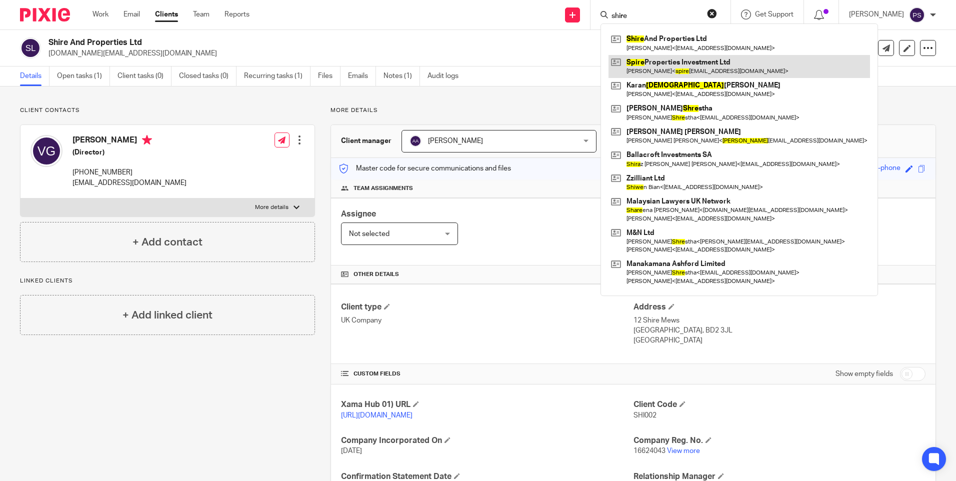
drag, startPoint x: 676, startPoint y: 44, endPoint x: 659, endPoint y: 74, distance: 34.3
click at [659, 74] on link at bounding box center [738, 66] width 261 height 23
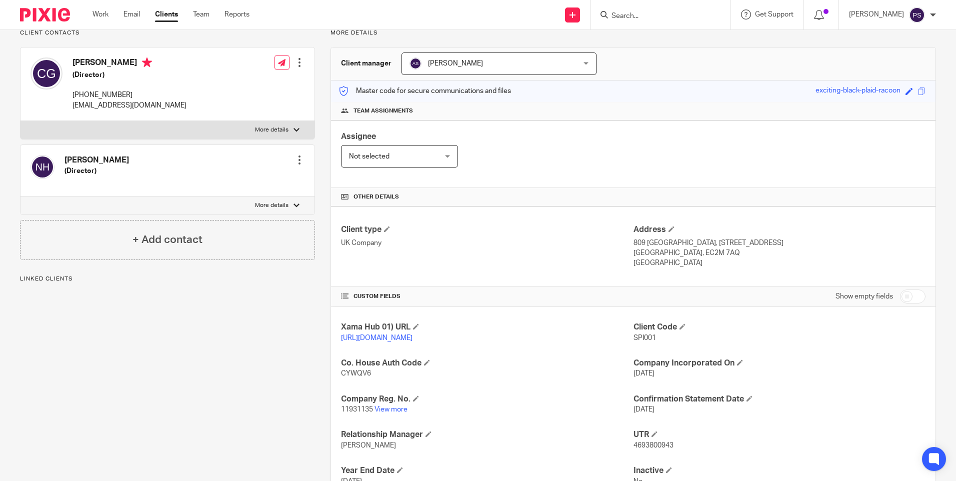
scroll to position [150, 0]
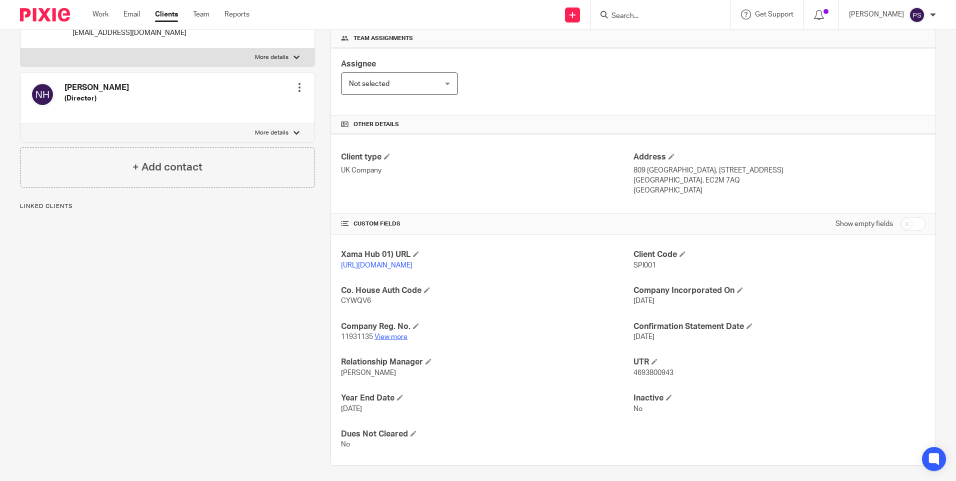
click at [386, 340] on link "View more" at bounding box center [390, 336] width 33 height 7
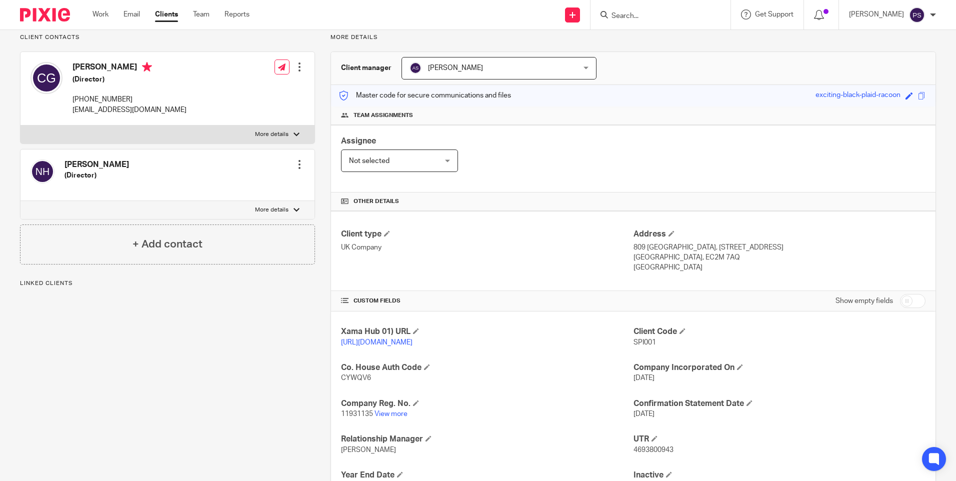
scroll to position [0, 0]
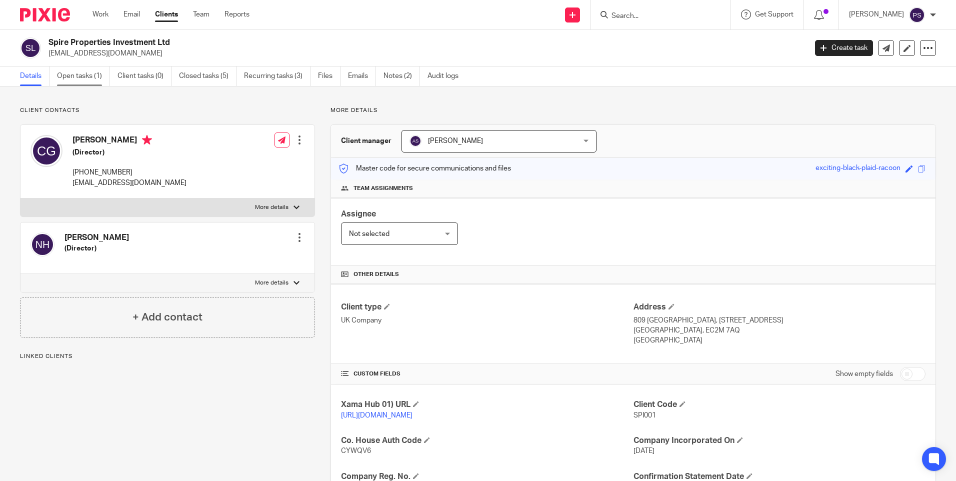
click at [73, 73] on link "Open tasks (1)" at bounding box center [83, 75] width 53 height 19
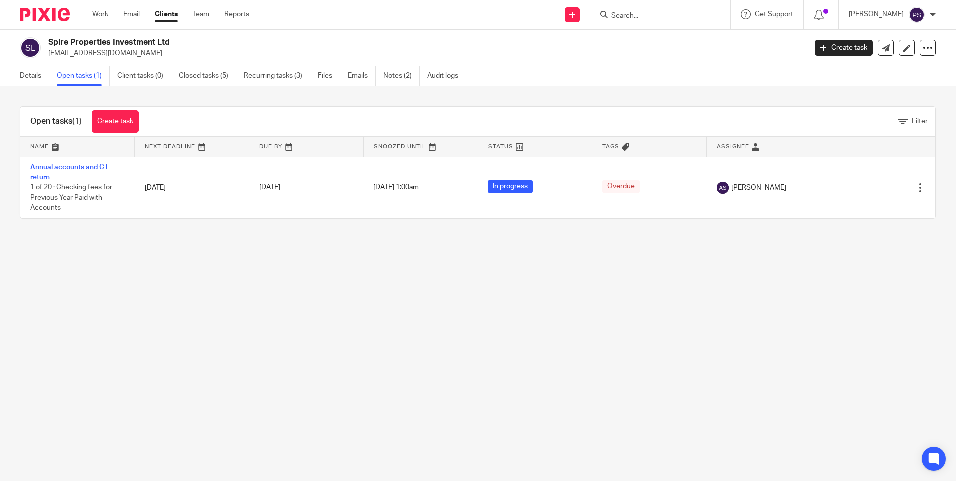
click at [139, 305] on main "Spire Properties Investment Ltd [EMAIL_ADDRESS][DOMAIN_NAME] Create task Update…" at bounding box center [478, 240] width 956 height 481
drag, startPoint x: 197, startPoint y: 334, endPoint x: 244, endPoint y: 219, distance: 124.2
click at [199, 329] on main "Spire Properties Investment Ltd [EMAIL_ADDRESS][DOMAIN_NAME] Create task Update…" at bounding box center [478, 240] width 956 height 481
click at [196, 450] on main "Spire Properties Investment Ltd [EMAIL_ADDRESS][DOMAIN_NAME] Create task Update…" at bounding box center [478, 240] width 956 height 481
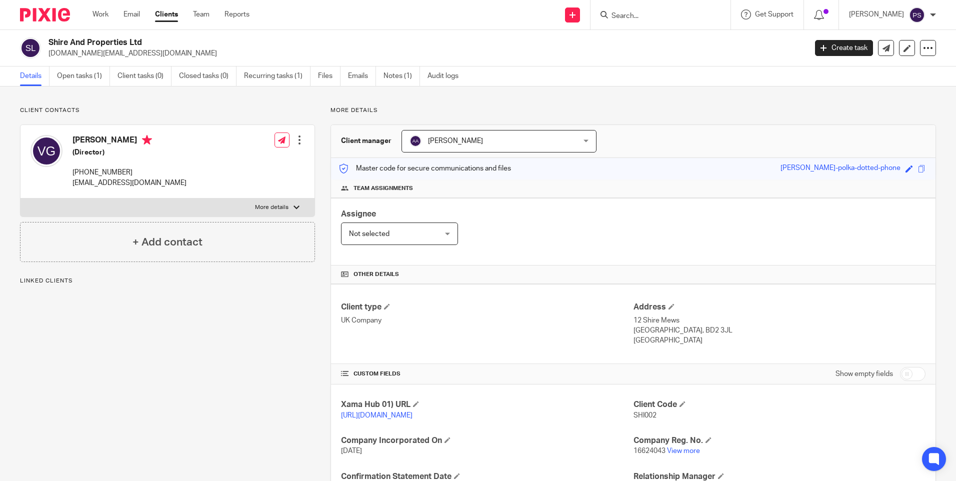
drag, startPoint x: 0, startPoint y: 0, endPoint x: 268, endPoint y: 39, distance: 271.2
click at [268, 39] on h2 "Shire And Properties Ltd" at bounding box center [348, 42] width 601 height 10
